Goal: Task Accomplishment & Management: Manage account settings

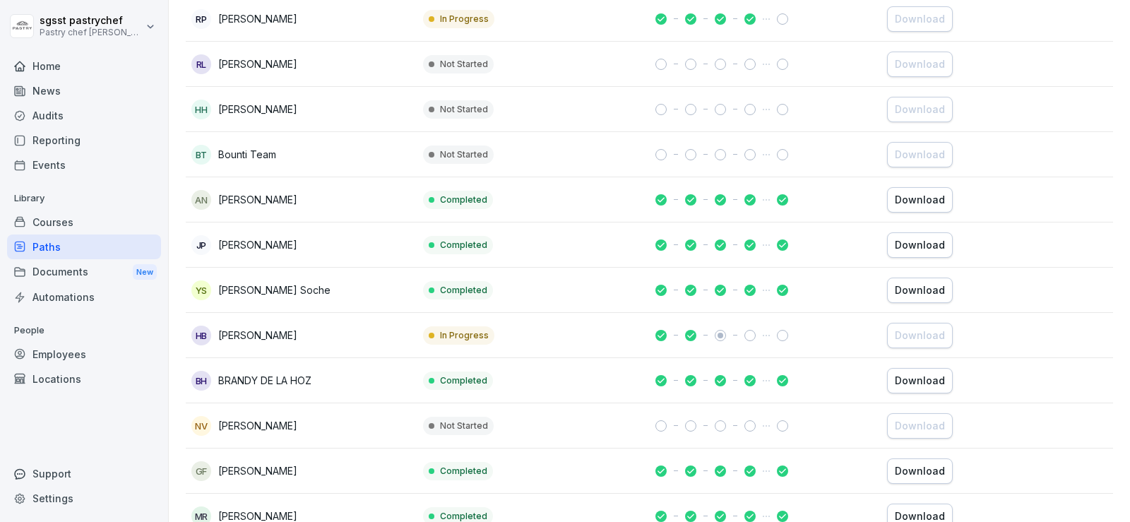
scroll to position [1695, 0]
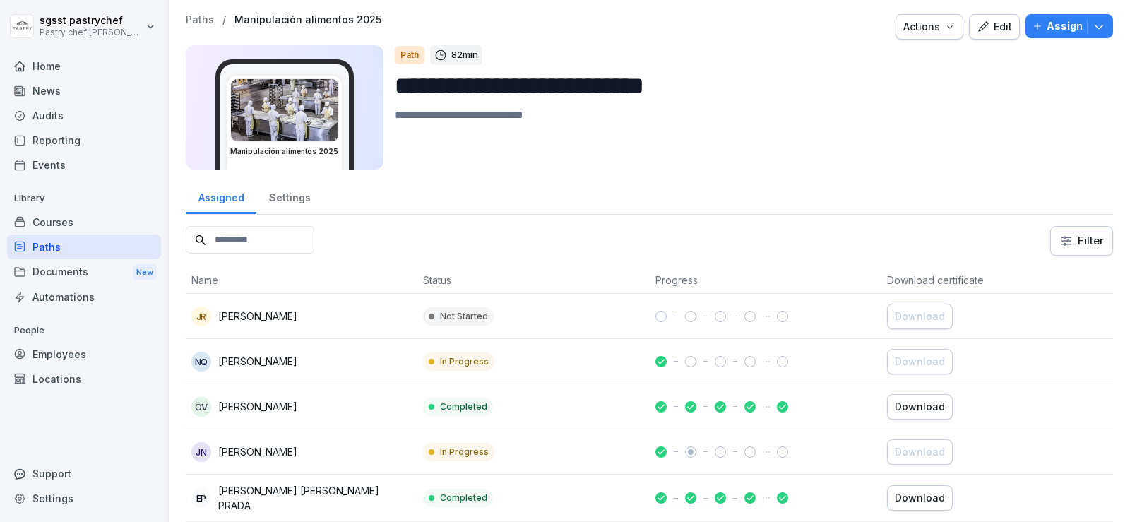
scroll to position [141, 0]
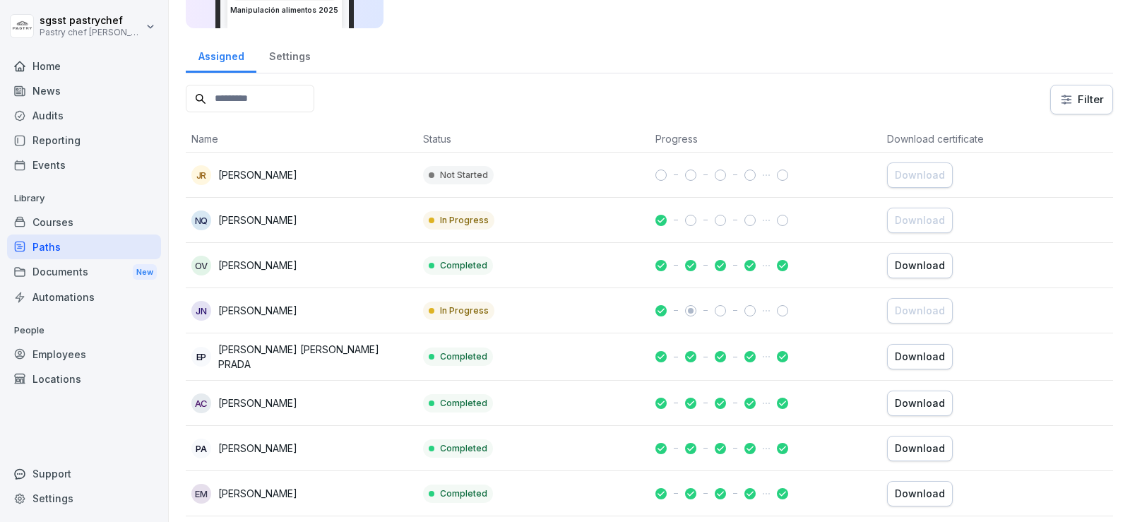
click at [887, 355] on button "Download" at bounding box center [920, 356] width 66 height 25
